Goal: Obtain resource: Download file/media

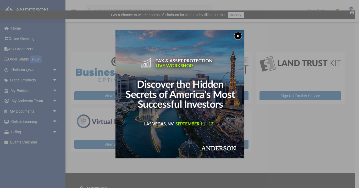
click at [250, 182] on div "x" at bounding box center [179, 94] width 359 height 188
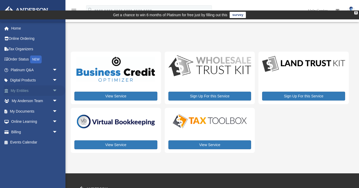
click at [29, 92] on link "My Entities arrow_drop_down" at bounding box center [35, 90] width 62 height 10
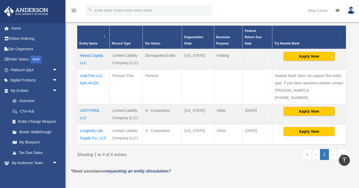
scroll to position [125, 0]
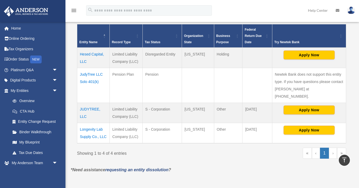
click at [87, 123] on td "Longevity Lab Supply Co., LLC" at bounding box center [93, 133] width 32 height 20
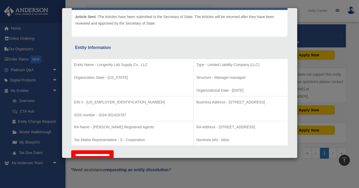
scroll to position [64, 0]
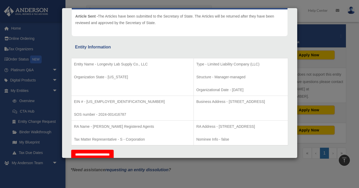
click at [41, 91] on div "Details × Articles Sent Organizational Date" at bounding box center [179, 94] width 359 height 188
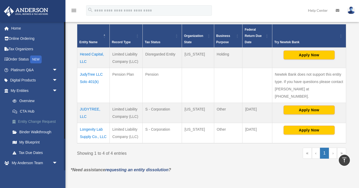
click at [25, 122] on link "Entity Change Request" at bounding box center [36, 121] width 58 height 10
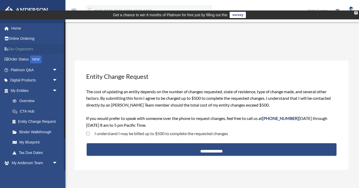
click at [18, 49] on link "Tax Organizers" at bounding box center [35, 49] width 62 height 10
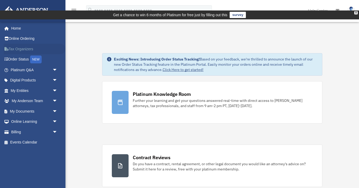
click at [18, 48] on link "Tax Organizers" at bounding box center [35, 49] width 62 height 10
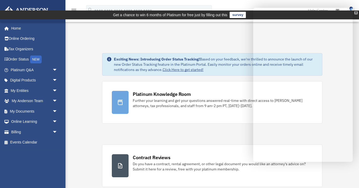
click at [356, 11] on div "X" at bounding box center [355, 12] width 3 height 3
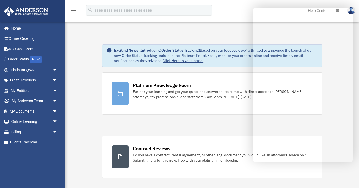
click at [240, 4] on div "menu search Site Menu add [EMAIL_ADDRESS][DOMAIN_NAME] My Profile Reset Passwor…" at bounding box center [179, 13] width 351 height 18
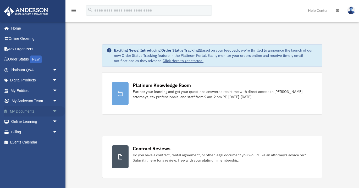
click at [55, 111] on span "arrow_drop_down" at bounding box center [57, 111] width 10 height 11
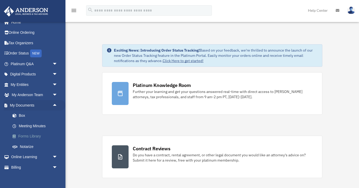
scroll to position [8, 0]
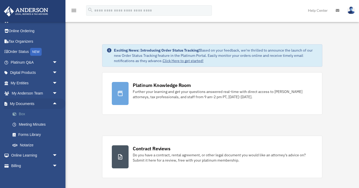
click at [21, 112] on link "Box" at bounding box center [36, 114] width 58 height 10
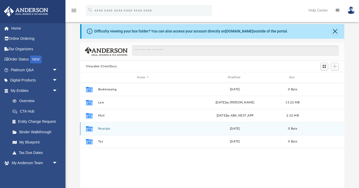
scroll to position [18, 0]
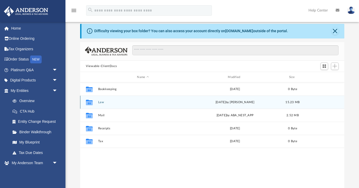
click at [88, 101] on icon "grid" at bounding box center [89, 103] width 7 height 4
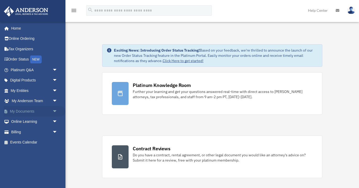
click at [53, 111] on span "arrow_drop_down" at bounding box center [57, 111] width 10 height 11
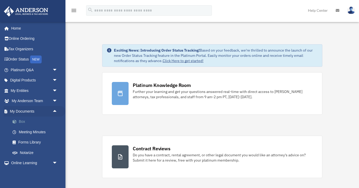
click at [22, 122] on link "Box" at bounding box center [36, 121] width 58 height 10
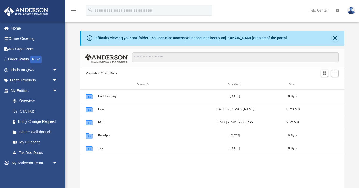
scroll to position [119, 264]
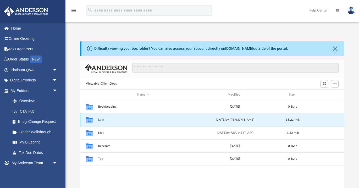
click at [102, 118] on button "Law" at bounding box center [143, 119] width 90 height 3
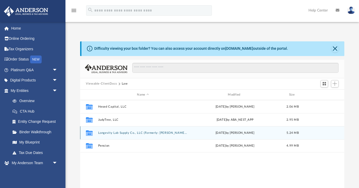
click at [90, 130] on icon "grid" at bounding box center [89, 132] width 7 height 5
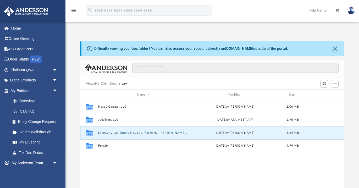
click at [121, 131] on button "Longevity Lab Supply Co., LLC (Formerly: [PERSON_NAME], LLC)" at bounding box center [143, 132] width 90 height 3
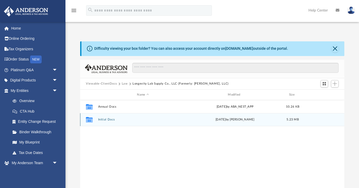
click at [90, 117] on icon "grid" at bounding box center [89, 119] width 7 height 5
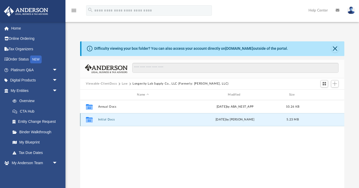
click at [90, 117] on icon "grid" at bounding box center [89, 119] width 7 height 5
click at [107, 118] on button "Initial Docs" at bounding box center [143, 119] width 90 height 3
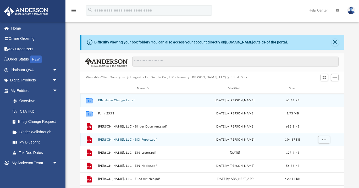
scroll to position [8, 0]
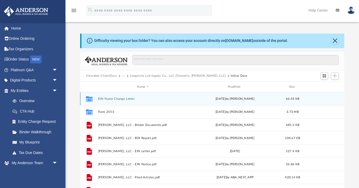
click at [118, 97] on button "EIN Name Change Letter" at bounding box center [143, 98] width 90 height 3
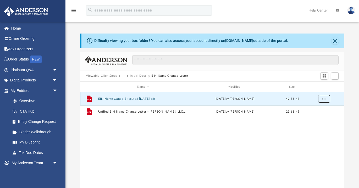
click at [322, 97] on span "More options" at bounding box center [324, 98] width 4 height 3
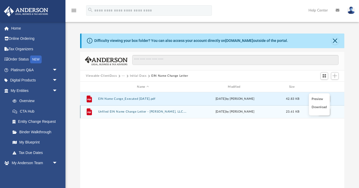
click at [338, 107] on div "grid" at bounding box center [323, 112] width 37 height 10
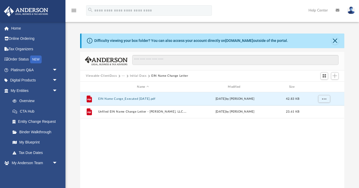
click at [171, 133] on div "File EIN Name Cange_Executed 2025-08-12.pdf Tue Aug 12 2025 by James Freeman 42…" at bounding box center [212, 146] width 264 height 109
click at [166, 74] on button "EIN Name Change Letter" at bounding box center [169, 76] width 37 height 5
click at [140, 74] on button "Initial Docs" at bounding box center [138, 76] width 17 height 5
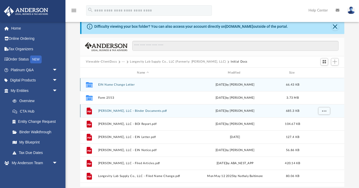
scroll to position [21, 0]
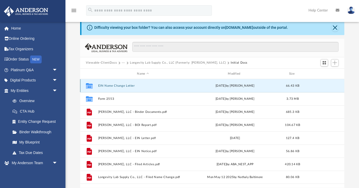
click at [108, 84] on button "EIN Name Change Letter" at bounding box center [143, 85] width 90 height 3
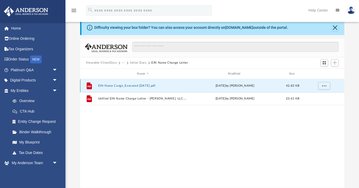
click at [112, 84] on button "EIN Name Cange_Executed 2025-08-12.pdf" at bounding box center [143, 85] width 90 height 3
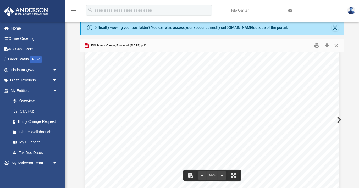
scroll to position [0, 0]
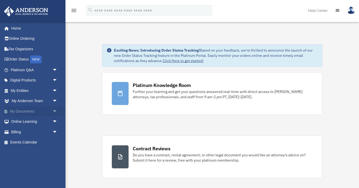
click at [40, 111] on link "My Documents arrow_drop_down" at bounding box center [35, 111] width 62 height 10
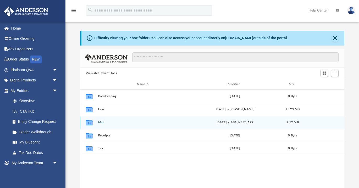
scroll to position [119, 264]
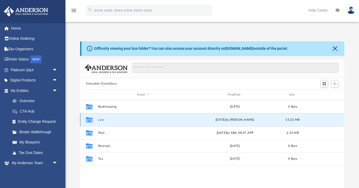
click at [100, 118] on button "Law" at bounding box center [143, 119] width 90 height 3
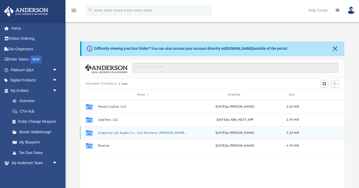
click at [106, 131] on button "Longevity Lab Supply Co., LLC (Formerly: [PERSON_NAME], LLC)" at bounding box center [143, 132] width 90 height 3
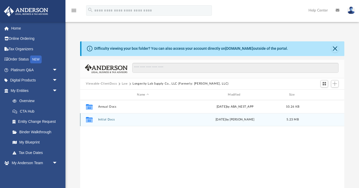
click at [104, 118] on button "Initial Docs" at bounding box center [143, 119] width 90 height 3
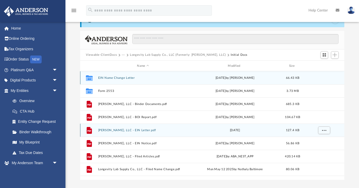
scroll to position [28, 0]
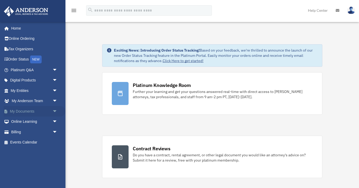
click at [54, 111] on span "arrow_drop_down" at bounding box center [57, 111] width 10 height 11
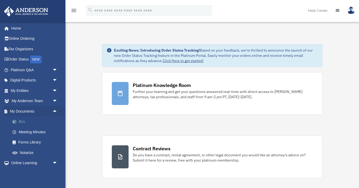
click at [23, 122] on link "Box" at bounding box center [36, 121] width 58 height 10
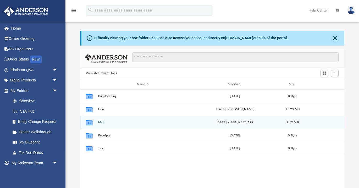
scroll to position [119, 264]
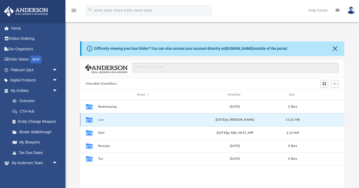
click at [100, 118] on button "Law" at bounding box center [143, 119] width 90 height 3
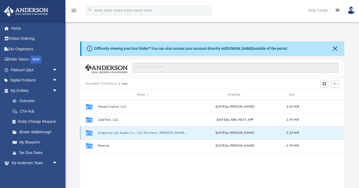
click at [107, 131] on button "Longevity Lab Supply Co., LLC (Formerly: [PERSON_NAME], LLC)" at bounding box center [143, 132] width 90 height 3
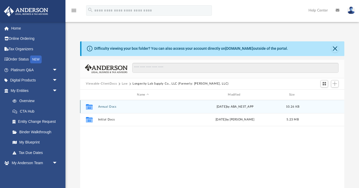
scroll to position [5, 0]
